Goal: Task Accomplishment & Management: Complete application form

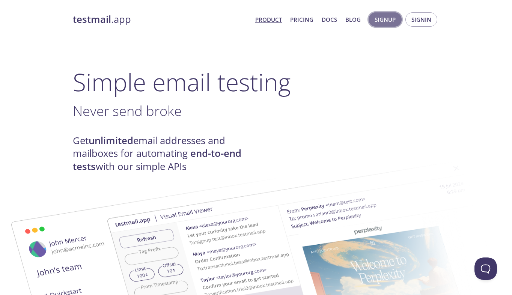
click at [386, 20] on span "Signup" at bounding box center [385, 20] width 21 height 10
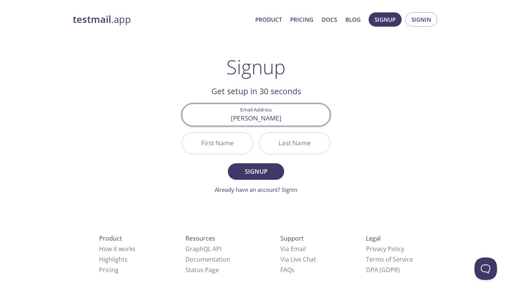
type input "[EMAIL_ADDRESS][DOMAIN_NAME]"
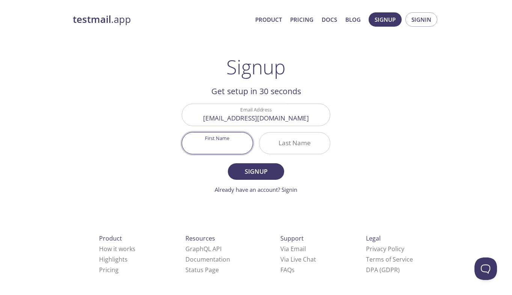
click at [238, 142] on input "First Name" at bounding box center [217, 143] width 71 height 21
type input "[PERSON_NAME]"
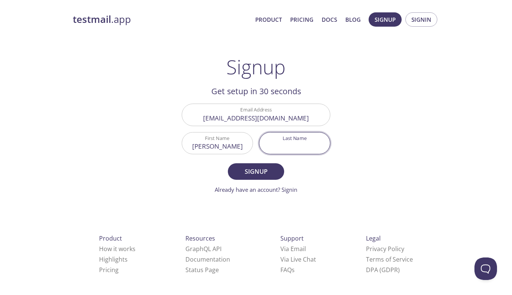
click at [281, 140] on input "Last Name" at bounding box center [294, 143] width 71 height 21
type input "[PERSON_NAME]"
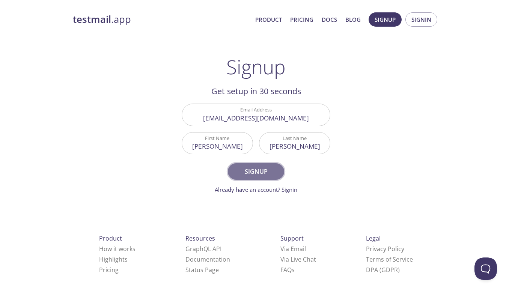
click at [271, 164] on button "Signup" at bounding box center [256, 171] width 56 height 17
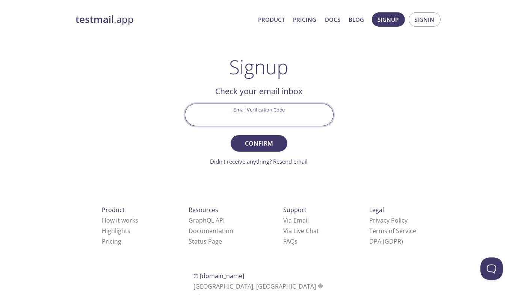
click at [264, 116] on input "Email Verification Code" at bounding box center [259, 114] width 148 height 21
type input "7XXAVBM"
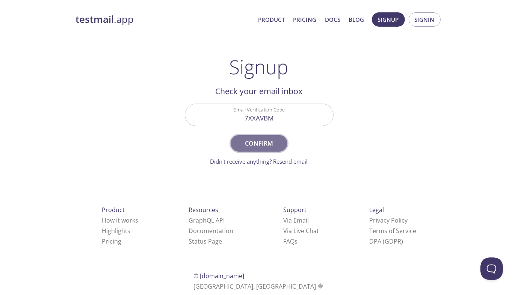
click at [255, 141] on span "Confirm" at bounding box center [259, 143] width 40 height 11
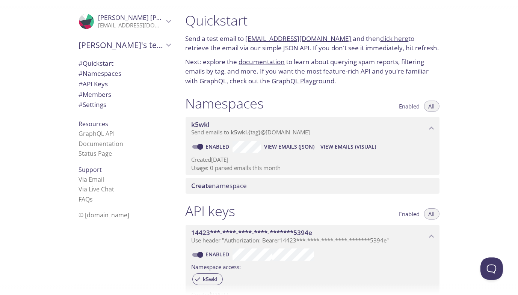
click at [312, 36] on link "[EMAIL_ADDRESS][DOMAIN_NAME]" at bounding box center [299, 38] width 106 height 9
